Goal: Transaction & Acquisition: Download file/media

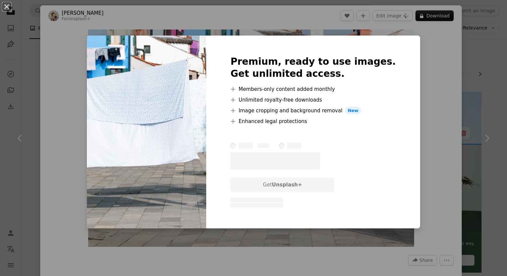
scroll to position [1999, 0]
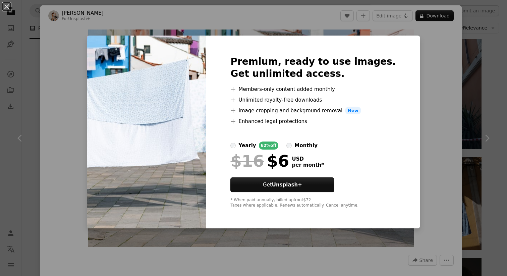
click at [449, 118] on div "An X shape Premium, ready to use images. Get unlimited access. A plus sign Memb…" at bounding box center [253, 138] width 507 height 276
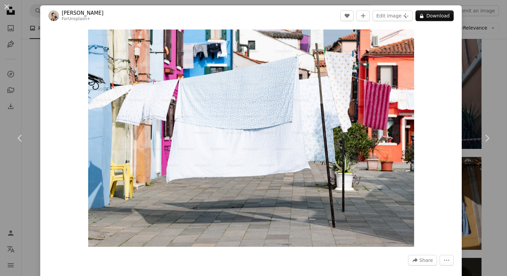
click at [503, 64] on div "An X shape Chevron left Chevron right [PERSON_NAME] For Unsplash+ A heart A plu…" at bounding box center [253, 138] width 507 height 276
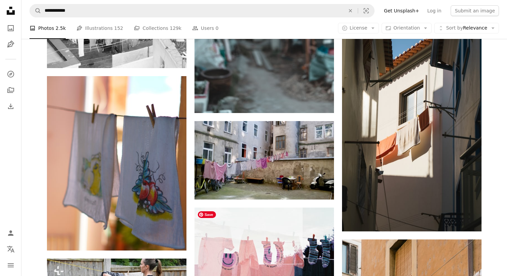
scroll to position [4765, 0]
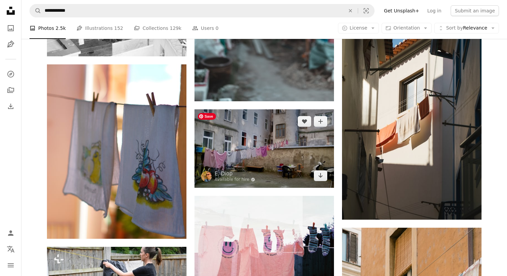
click at [262, 134] on img at bounding box center [263, 148] width 139 height 78
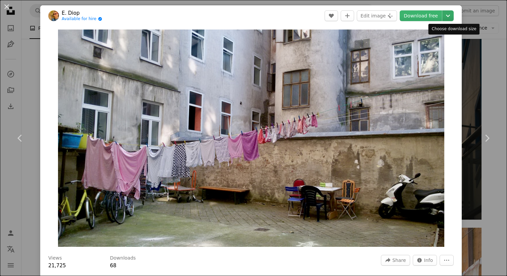
click at [450, 17] on icon "Chevron down" at bounding box center [447, 16] width 11 height 8
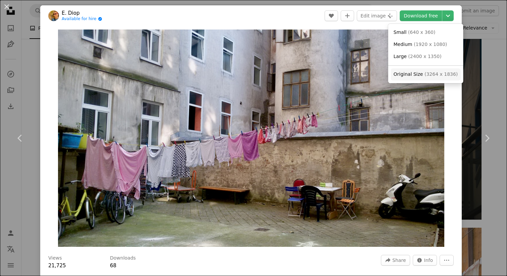
click at [398, 75] on span "Original Size" at bounding box center [407, 73] width 29 height 5
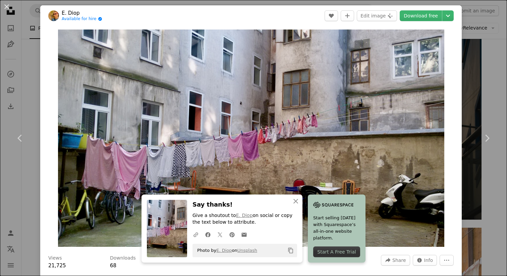
click at [473, 88] on div "An X shape Chevron left Chevron right [PERSON_NAME] Available for hire A checkm…" at bounding box center [253, 138] width 507 height 276
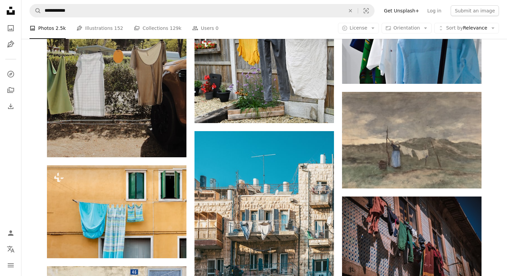
scroll to position [6275, 0]
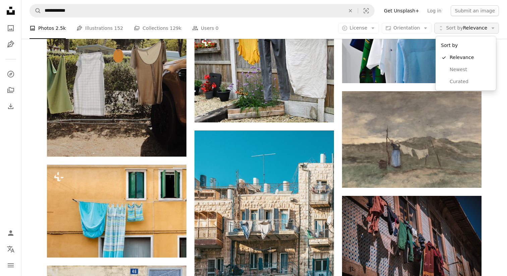
click at [465, 26] on span "Sort by Relevance" at bounding box center [466, 28] width 41 height 7
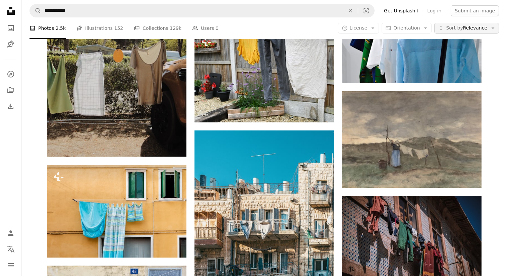
click at [465, 26] on span "Sort by Relevance" at bounding box center [466, 28] width 41 height 7
click at [365, 25] on span "License" at bounding box center [359, 28] width 18 height 7
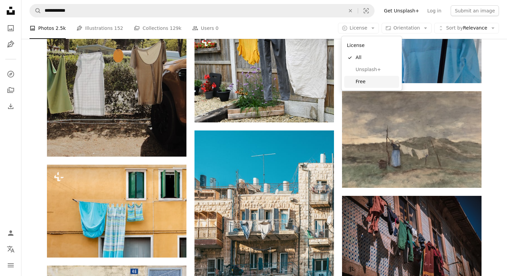
click at [354, 84] on link "Free" at bounding box center [371, 82] width 55 height 12
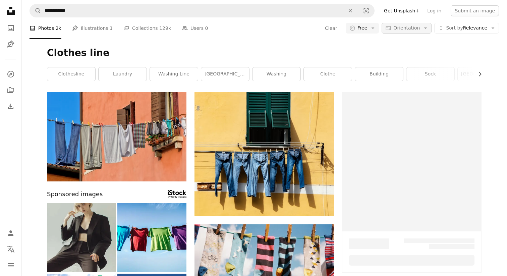
click at [412, 27] on span "Orientation" at bounding box center [406, 27] width 26 height 5
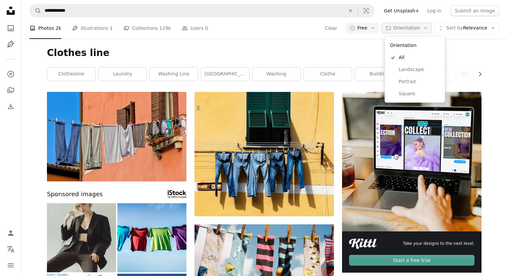
click at [403, 33] on button "Aspect ratio Orientation Arrow down" at bounding box center [406, 28] width 50 height 11
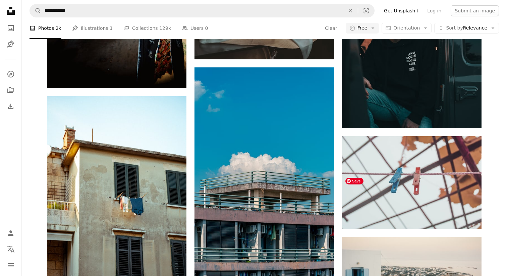
scroll to position [8054, 0]
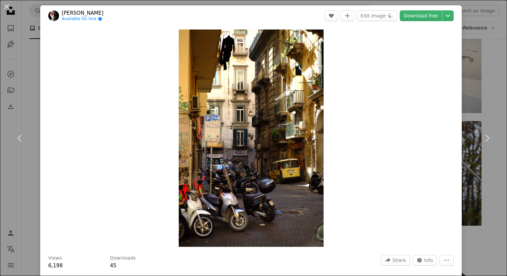
scroll to position [134, 0]
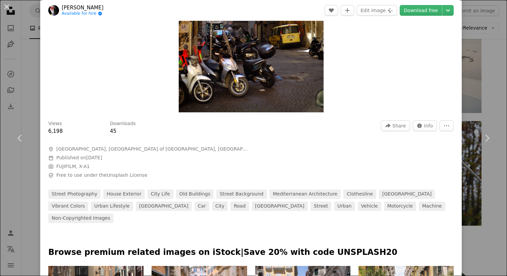
click at [506, 84] on div "An X shape Chevron left Chevron right [PERSON_NAME] Available for hire A checkm…" at bounding box center [253, 138] width 507 height 276
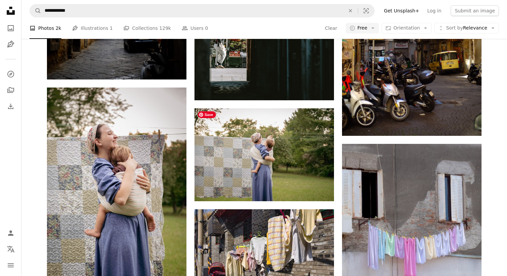
scroll to position [8537, 0]
